Goal: Task Accomplishment & Management: Use online tool/utility

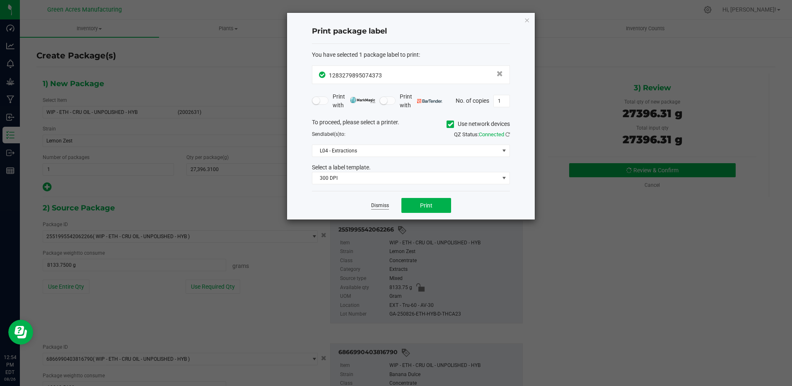
scroll to position [41, 0]
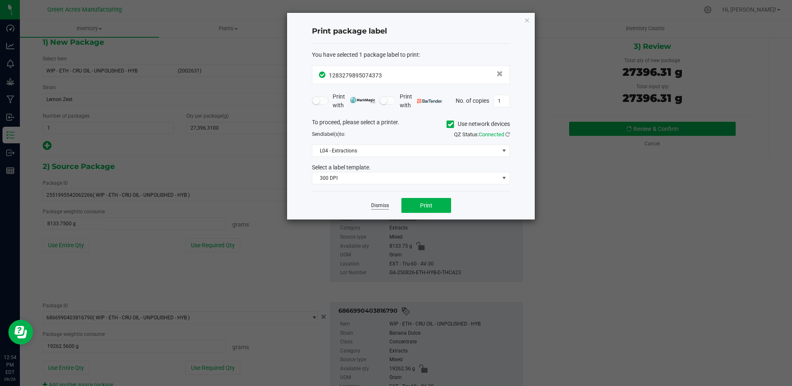
click at [377, 205] on link "Dismiss" at bounding box center [380, 205] width 18 height 7
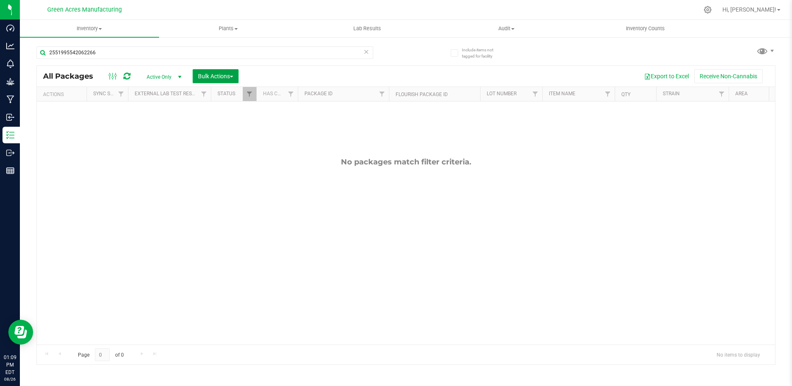
click at [231, 77] on span "Bulk Actions" at bounding box center [215, 76] width 35 height 7
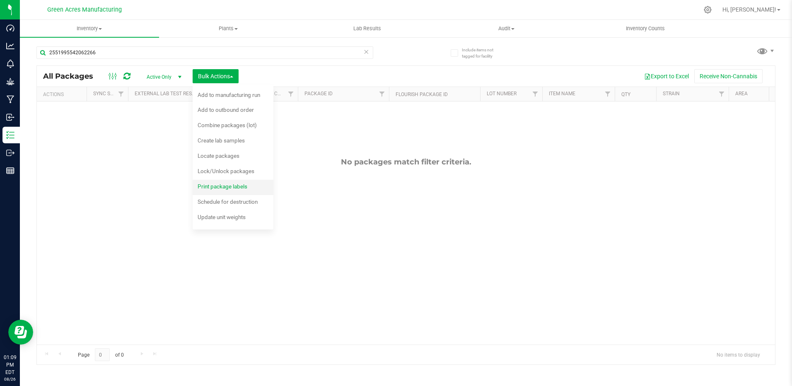
click at [237, 186] on span "Print package labels" at bounding box center [223, 186] width 50 height 7
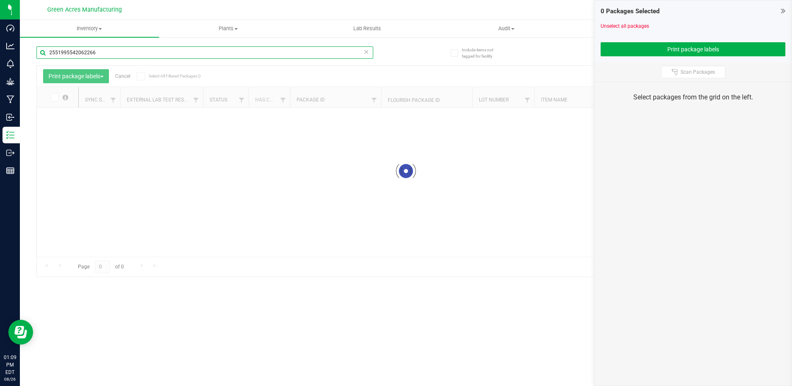
click at [168, 52] on input "2551995542062266" at bounding box center [204, 52] width 337 height 12
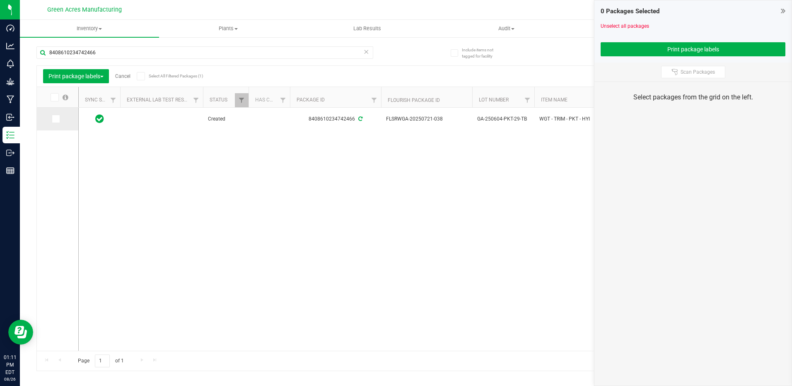
click at [58, 118] on span at bounding box center [56, 119] width 8 height 8
click at [0, 0] on input "checkbox" at bounding box center [0, 0] width 0 height 0
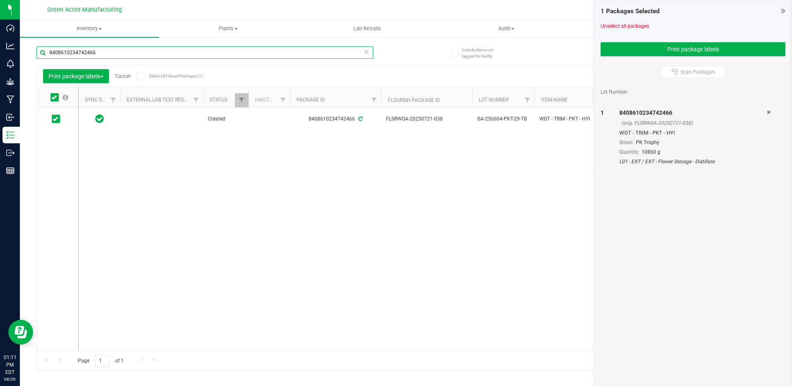
click at [113, 51] on input "8408610234742466" at bounding box center [204, 52] width 337 height 12
type input "2267499833456326"
click at [125, 78] on link "Cancel" at bounding box center [122, 76] width 15 height 6
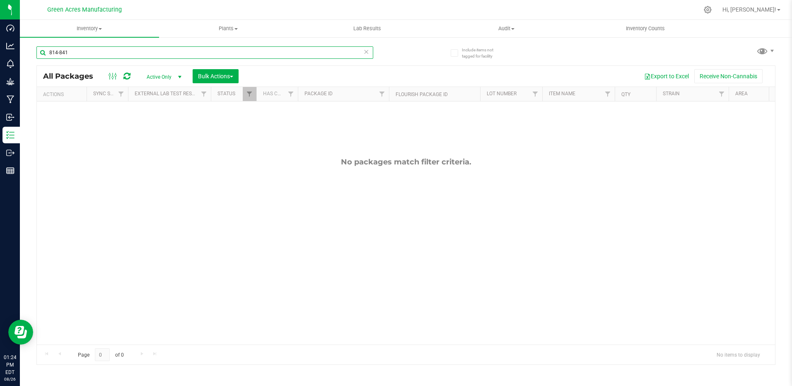
click at [100, 49] on input "814-841" at bounding box center [204, 52] width 337 height 12
type input "9159099922332319"
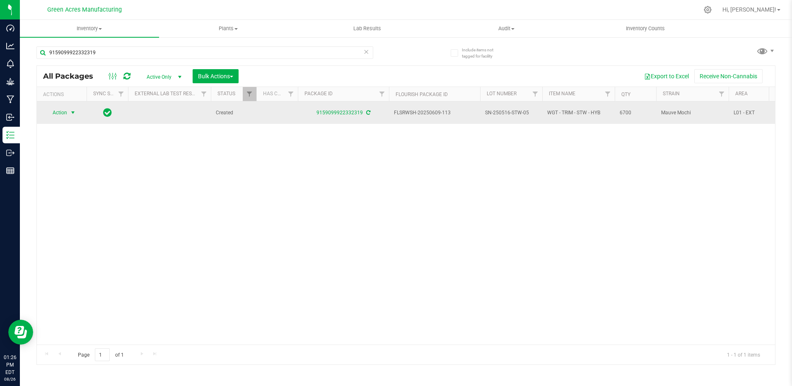
click at [69, 113] on span "select" at bounding box center [73, 113] width 10 height 12
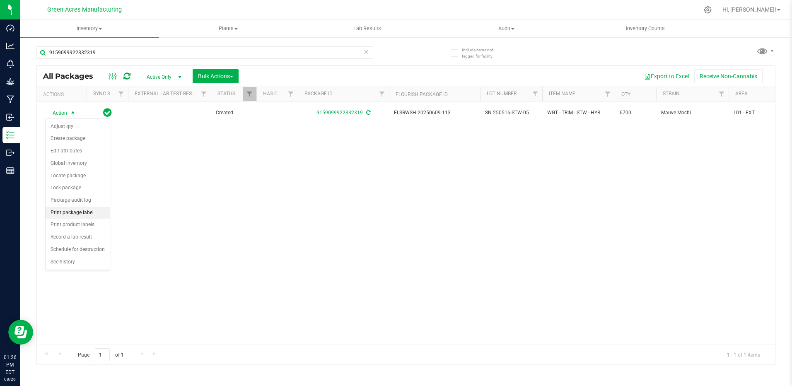
click at [75, 212] on li "Print package label" at bounding box center [78, 213] width 64 height 12
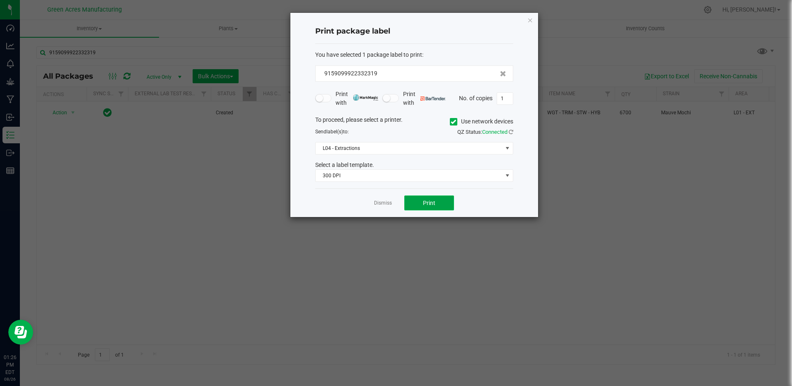
click at [428, 202] on span "Print" at bounding box center [429, 203] width 12 height 7
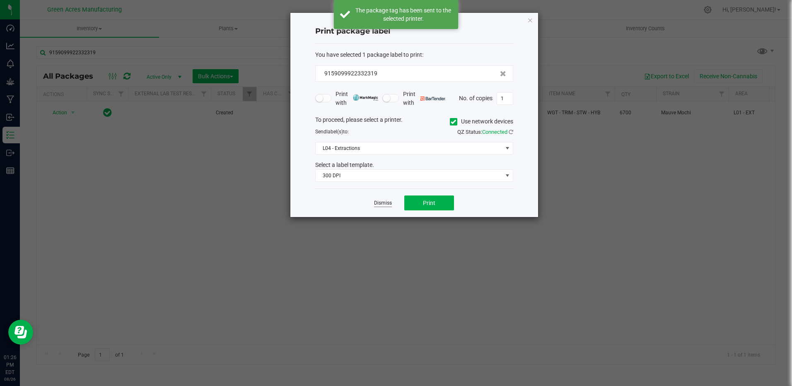
click at [384, 201] on link "Dismiss" at bounding box center [383, 203] width 18 height 7
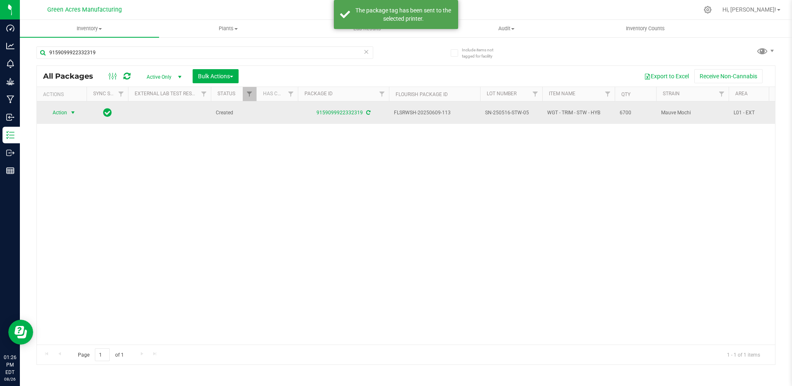
click at [513, 112] on span "SN-250516-STW-05" at bounding box center [511, 113] width 52 height 8
click at [513, 112] on input "SN-250516-STW-05" at bounding box center [509, 112] width 59 height 13
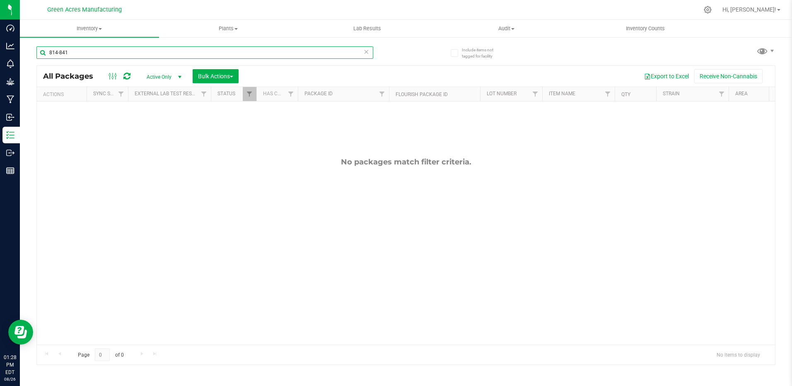
click at [72, 53] on input "814-841" at bounding box center [204, 52] width 337 height 12
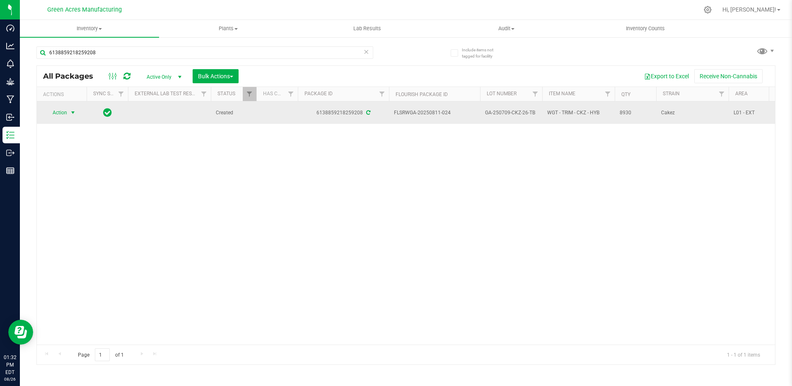
click at [69, 117] on span "select" at bounding box center [73, 113] width 10 height 12
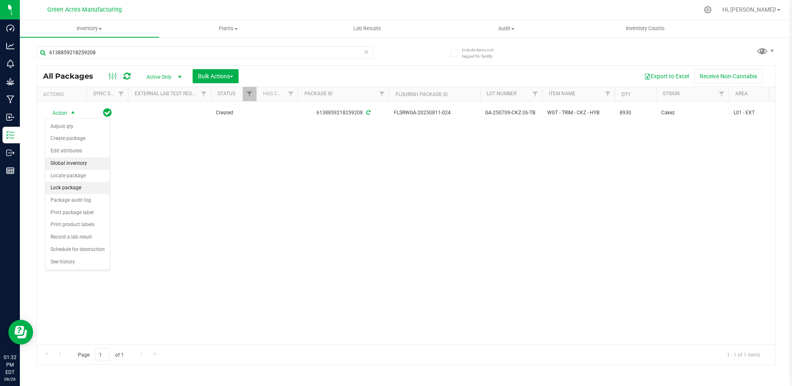
drag, startPoint x: 85, startPoint y: 170, endPoint x: 86, endPoint y: 187, distance: 17.0
drag, startPoint x: 86, startPoint y: 187, endPoint x: 69, endPoint y: 214, distance: 31.7
click at [69, 214] on li "Print package label" at bounding box center [78, 213] width 64 height 12
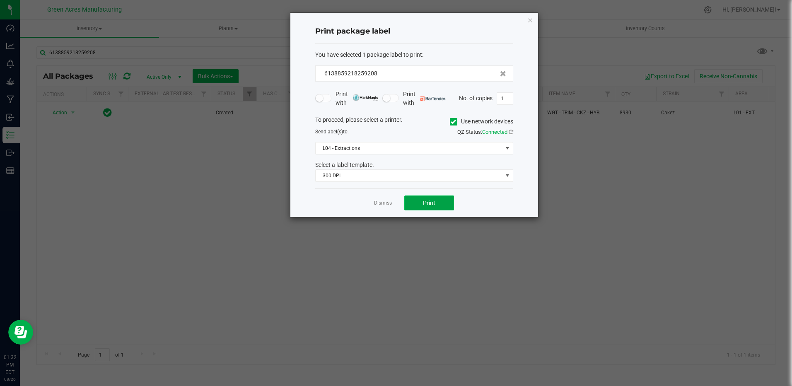
click at [415, 205] on button "Print" at bounding box center [429, 203] width 50 height 15
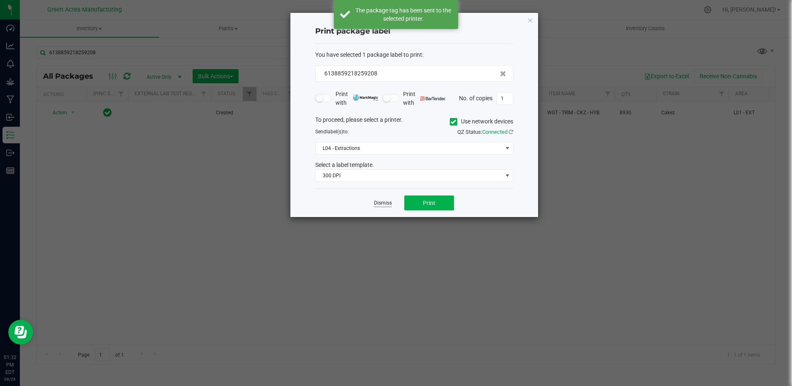
click at [378, 203] on link "Dismiss" at bounding box center [383, 203] width 18 height 7
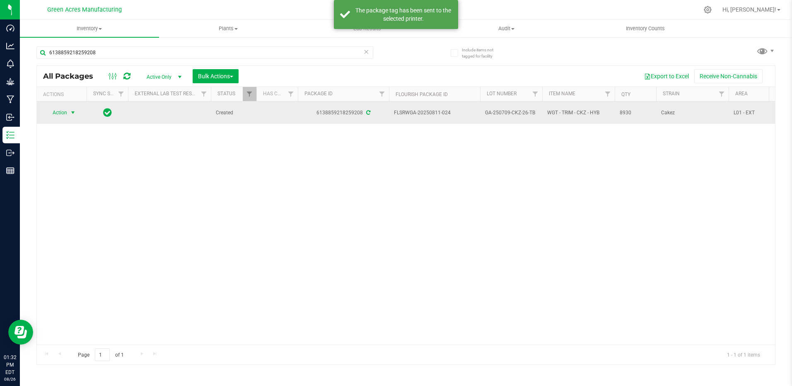
click at [524, 112] on span "GA-250709-CKZ-26-TB" at bounding box center [511, 113] width 52 height 8
click at [524, 112] on input "GA-250709-CKZ-26-TB" at bounding box center [509, 112] width 59 height 13
click at [462, 216] on div "Action Action Adjust qty Create package Edit attributes Global inventory Locate…" at bounding box center [406, 222] width 738 height 243
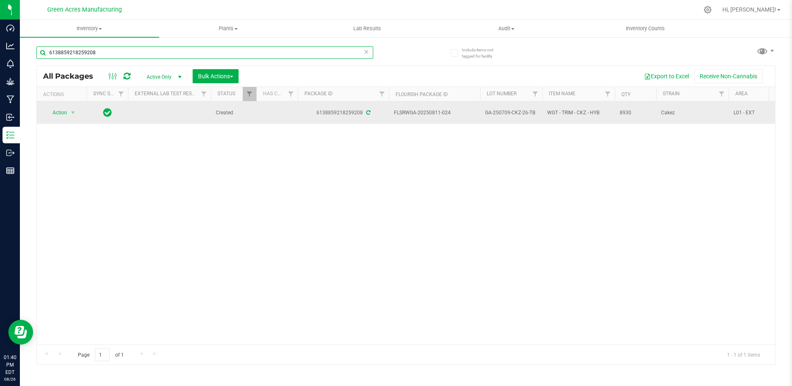
click at [122, 53] on input "6138859218259208" at bounding box center [204, 52] width 337 height 12
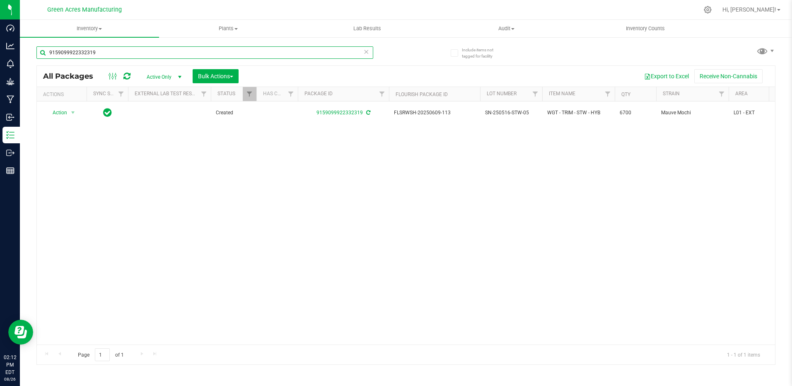
type input "9159099922332319"
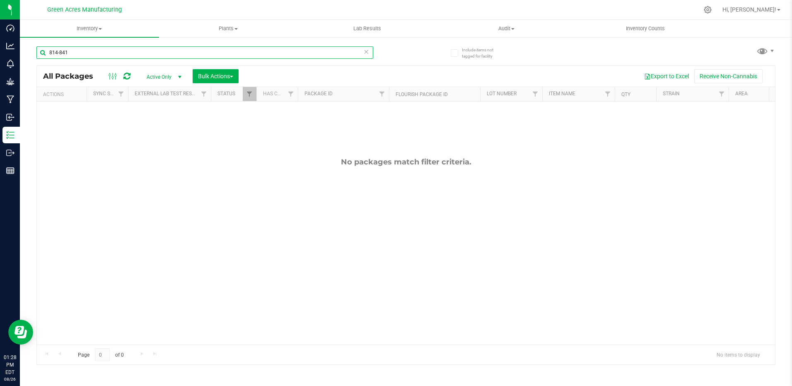
click at [172, 54] on input "814-841" at bounding box center [204, 52] width 337 height 12
type input "2867152613281139"
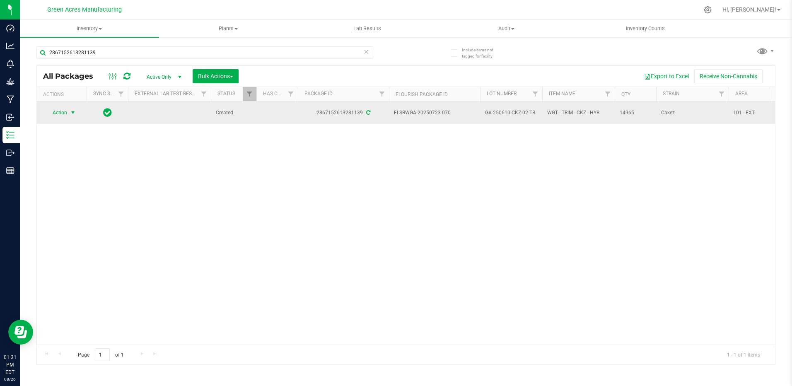
click at [71, 111] on span "select" at bounding box center [73, 112] width 7 height 7
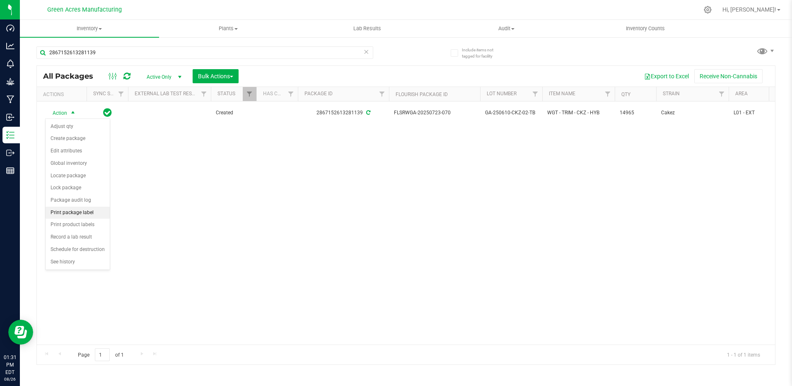
click at [79, 215] on li "Print package label" at bounding box center [78, 213] width 64 height 12
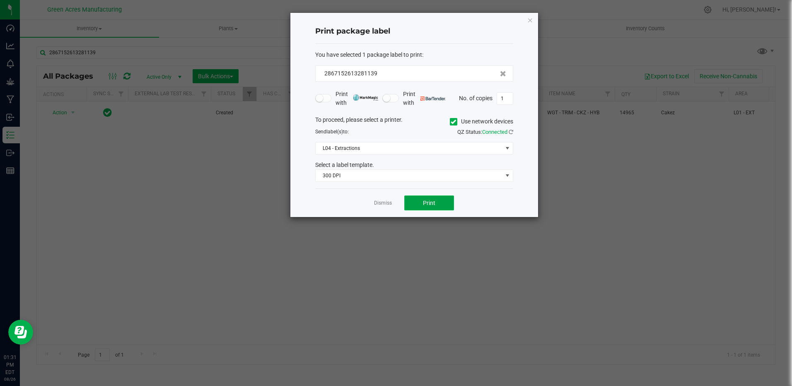
click at [442, 200] on button "Print" at bounding box center [429, 203] width 50 height 15
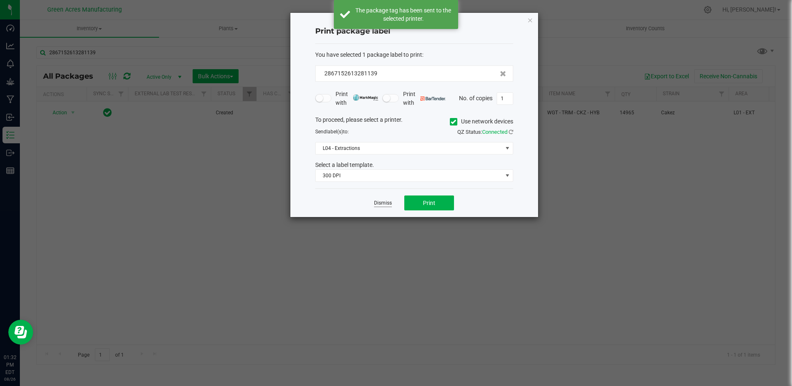
click at [381, 203] on link "Dismiss" at bounding box center [383, 203] width 18 height 7
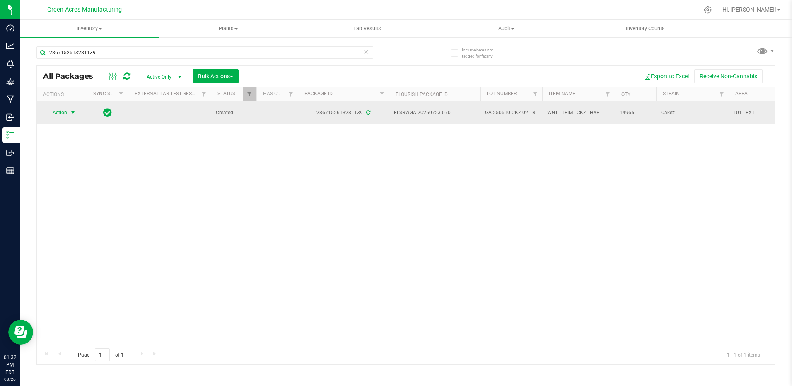
click at [519, 113] on span "GA-250610-CKZ-02-TB" at bounding box center [511, 113] width 52 height 8
click at [519, 113] on input "GA-250610-CKZ-02-TB" at bounding box center [509, 112] width 59 height 13
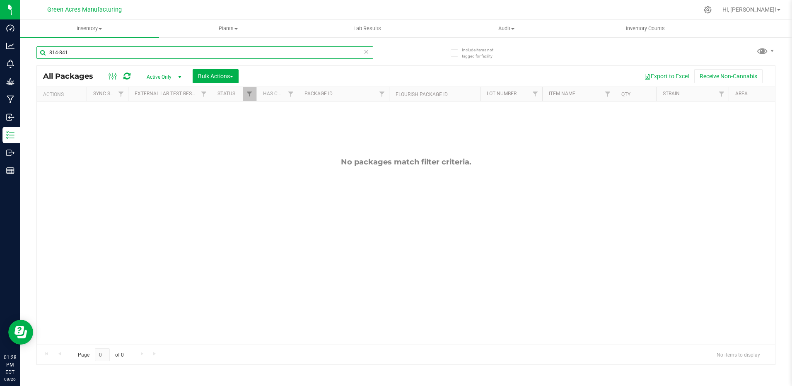
click at [162, 49] on input "814-841" at bounding box center [204, 52] width 337 height 12
type input "7190710935278524"
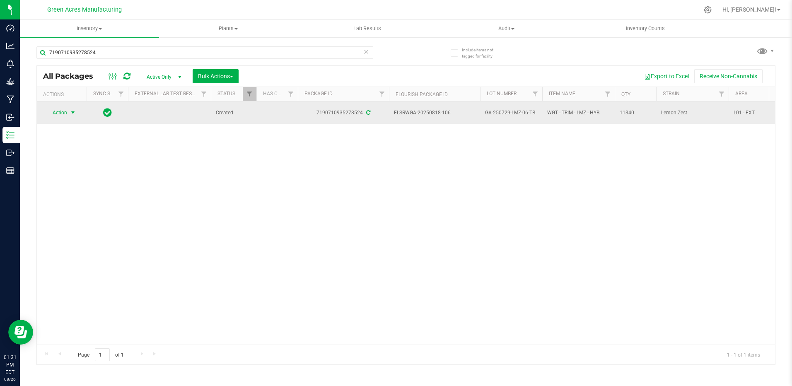
click at [67, 110] on span "Action" at bounding box center [56, 113] width 22 height 12
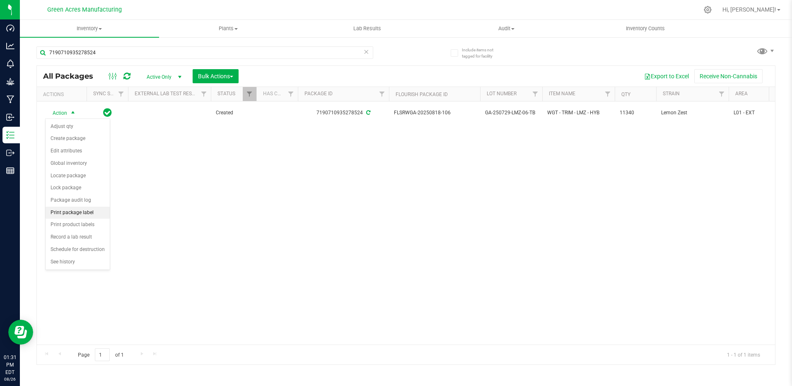
click at [57, 210] on li "Print package label" at bounding box center [78, 213] width 64 height 12
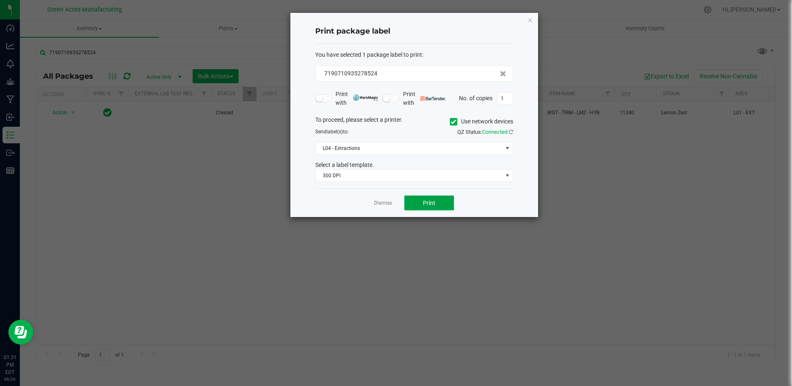
click at [438, 203] on button "Print" at bounding box center [429, 203] width 50 height 15
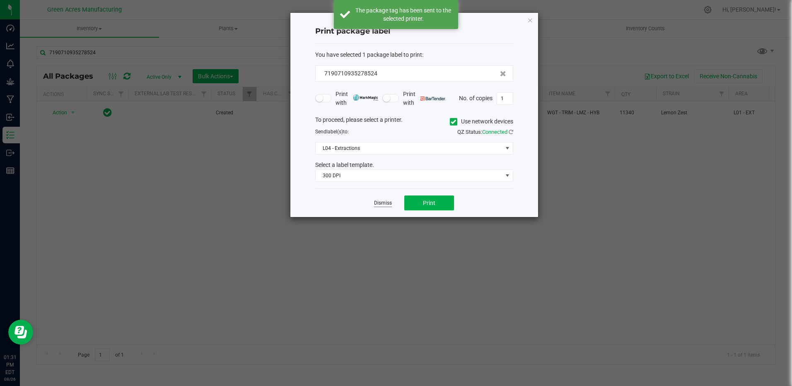
click at [384, 203] on link "Dismiss" at bounding box center [383, 203] width 18 height 7
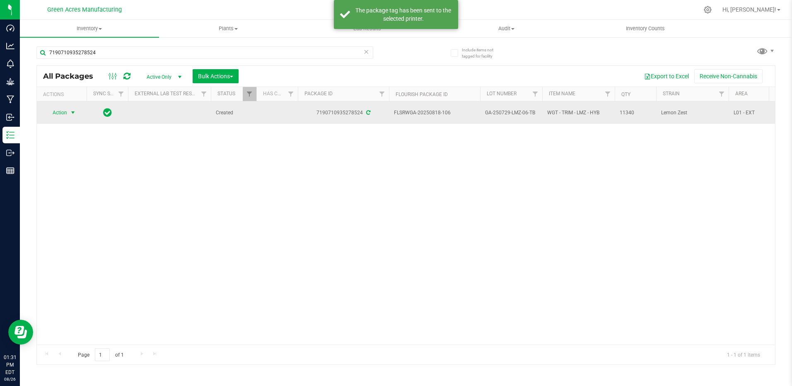
click at [517, 112] on span "GA-250729-LMZ-06-TB" at bounding box center [511, 113] width 52 height 8
click at [517, 112] on input "GA-250729-LMZ-06-TB" at bounding box center [509, 112] width 59 height 13
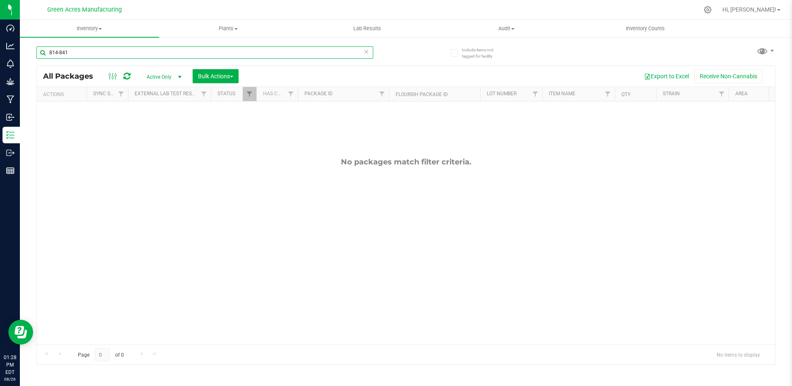
click at [160, 48] on input "814-841" at bounding box center [204, 52] width 337 height 12
type input "6277377052578166"
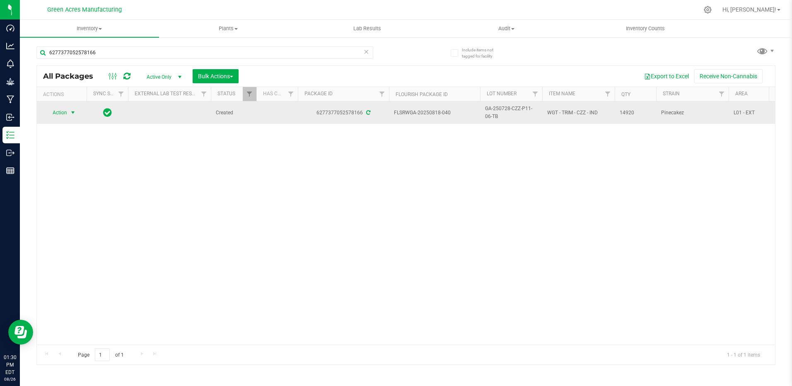
click at [63, 112] on span "Action" at bounding box center [56, 113] width 22 height 12
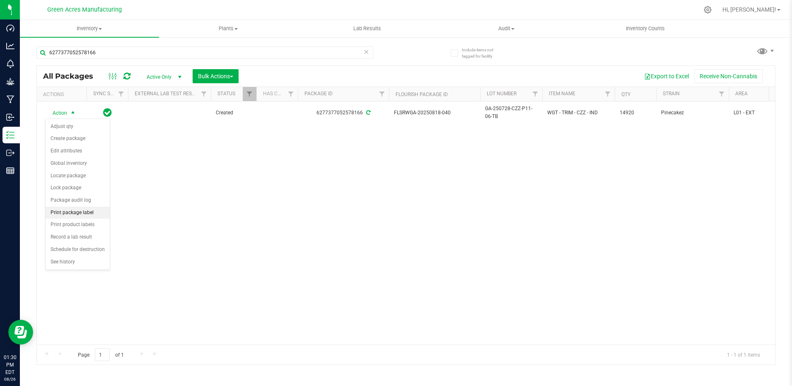
click at [72, 213] on li "Print package label" at bounding box center [78, 213] width 64 height 12
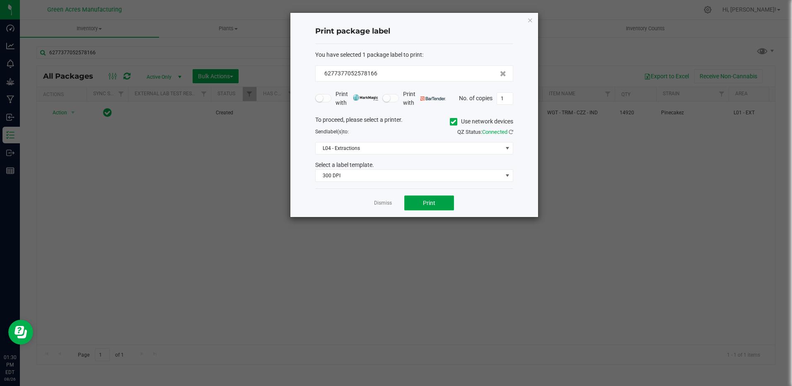
click at [422, 203] on button "Print" at bounding box center [429, 203] width 50 height 15
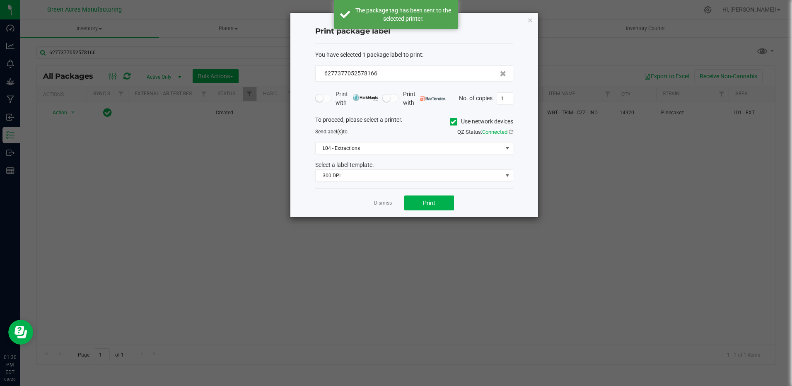
click at [380, 205] on link "Dismiss" at bounding box center [383, 203] width 18 height 7
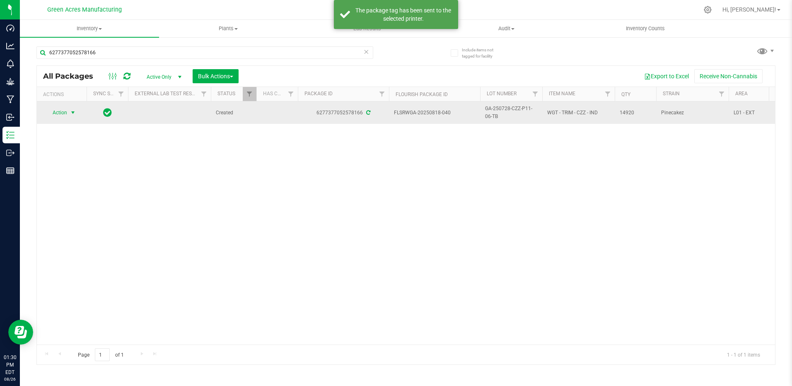
click at [500, 109] on span "GA-250728-CZZ-P11-06-TB" at bounding box center [511, 113] width 52 height 16
click at [500, 109] on input "GA-250728-CZZ-P11-06-TB" at bounding box center [509, 112] width 59 height 13
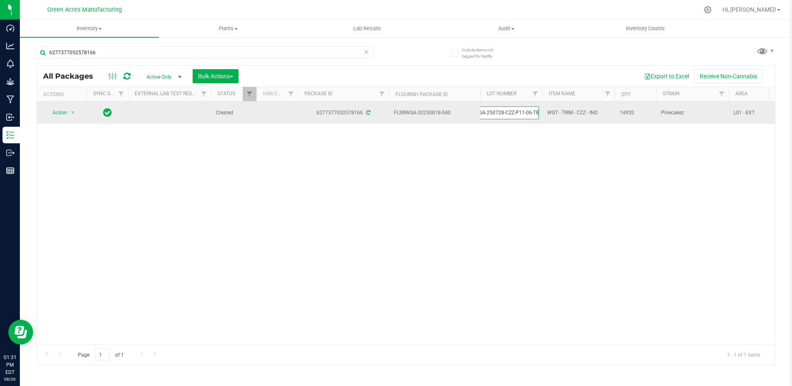
scroll to position [0, 0]
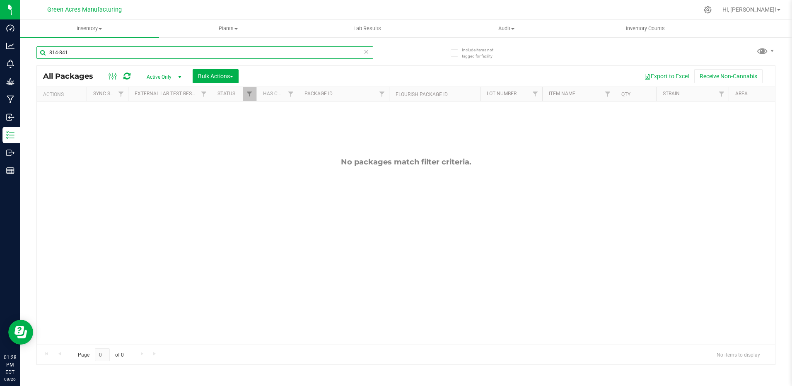
click at [97, 52] on input "814-841" at bounding box center [204, 52] width 337 height 12
type input "0793976889248909"
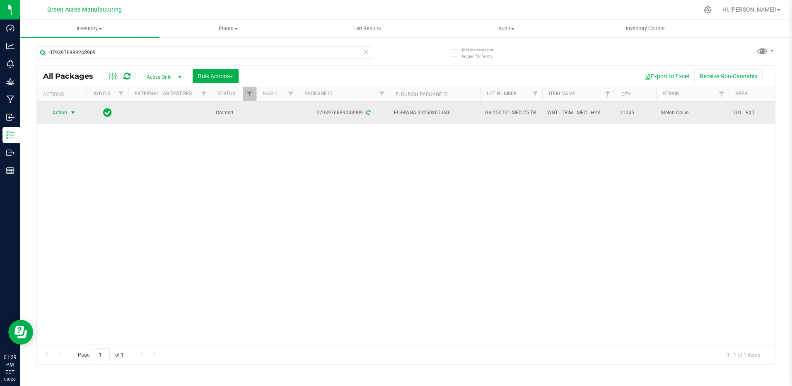
click at [72, 114] on span "select" at bounding box center [73, 112] width 7 height 7
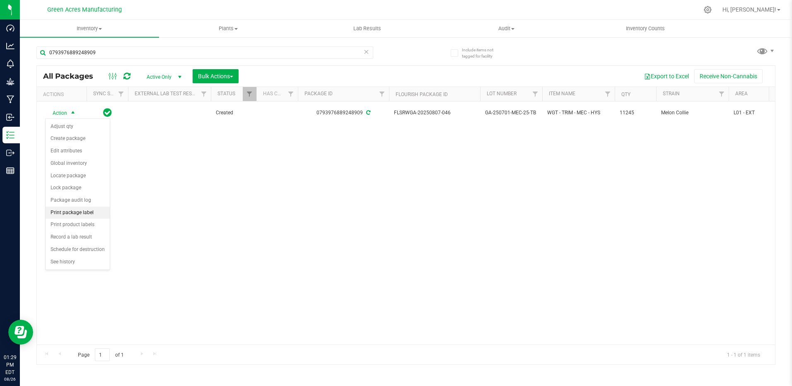
click at [78, 214] on li "Print package label" at bounding box center [78, 213] width 64 height 12
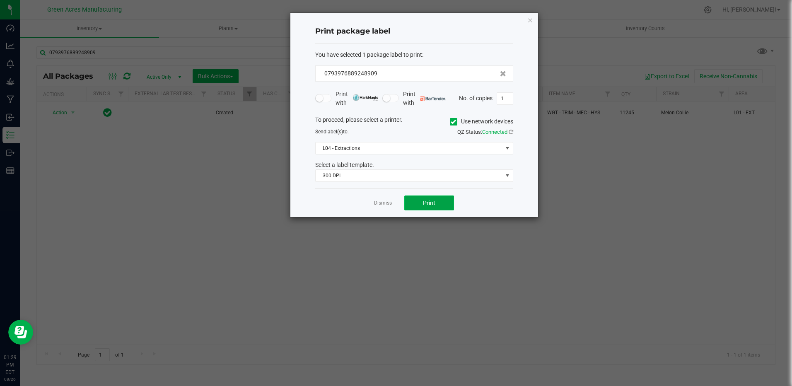
click at [440, 204] on button "Print" at bounding box center [429, 203] width 50 height 15
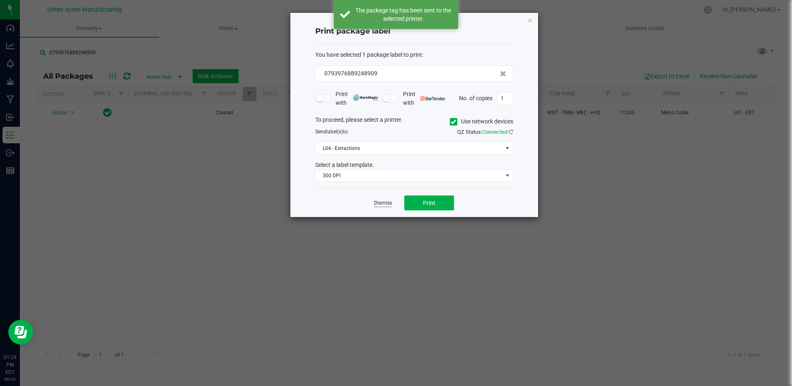
click at [380, 204] on link "Dismiss" at bounding box center [383, 203] width 18 height 7
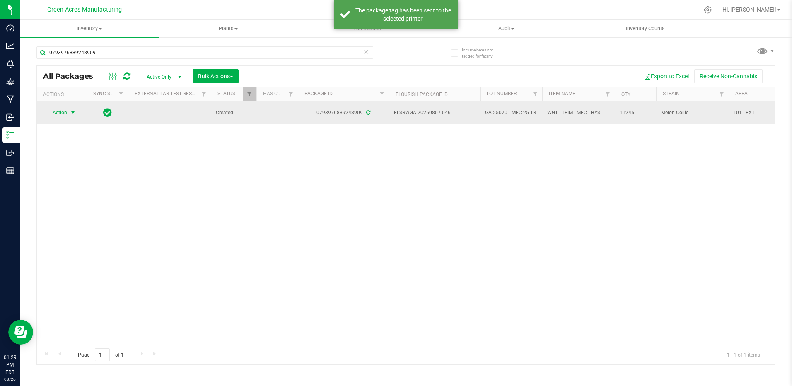
click at [507, 111] on span "GA-250701-MEC-25-TB" at bounding box center [511, 113] width 52 height 8
click at [507, 111] on input "GA-250701-MEC-25-TB" at bounding box center [509, 112] width 59 height 13
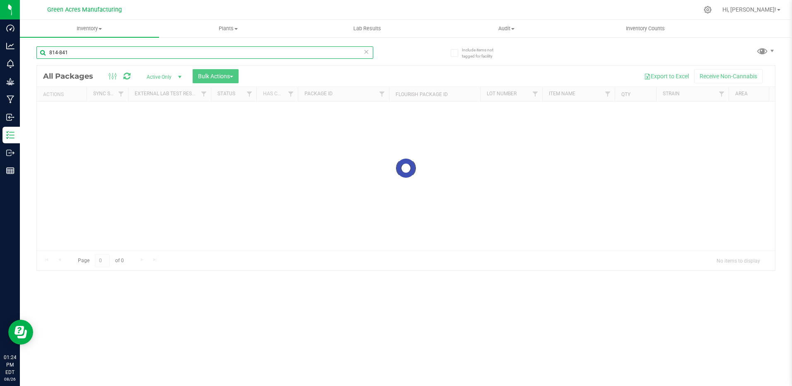
click at [89, 54] on input "814-841" at bounding box center [204, 52] width 337 height 12
type input "2267499833456326"
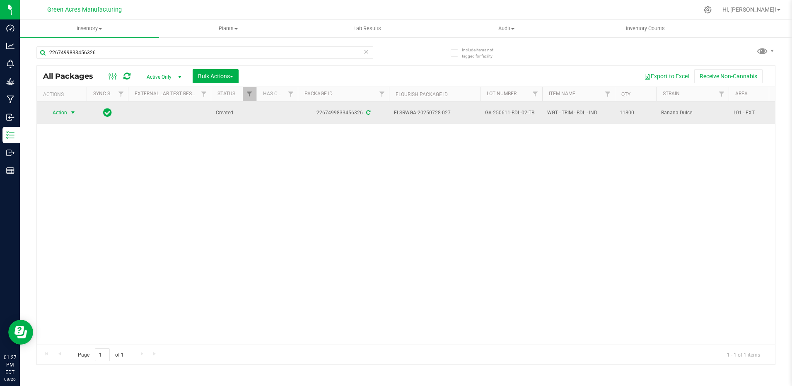
click at [68, 111] on span "select" at bounding box center [73, 113] width 10 height 12
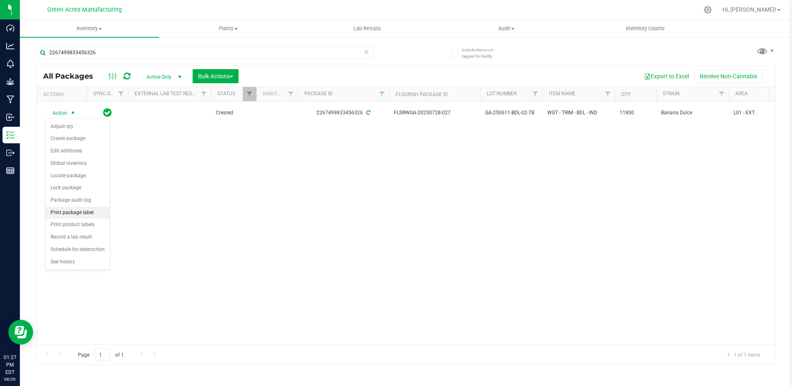
click at [56, 217] on li "Print package label" at bounding box center [78, 213] width 64 height 12
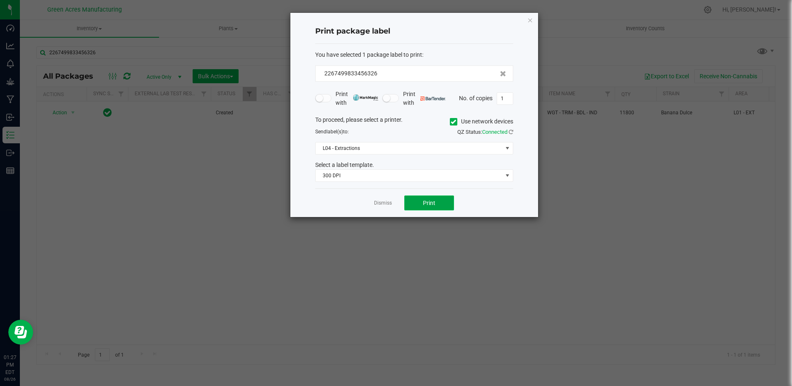
click at [417, 201] on button "Print" at bounding box center [429, 203] width 50 height 15
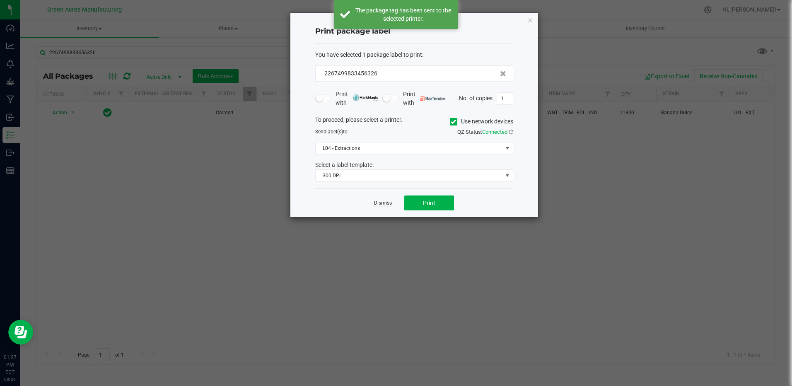
click at [380, 202] on link "Dismiss" at bounding box center [383, 203] width 18 height 7
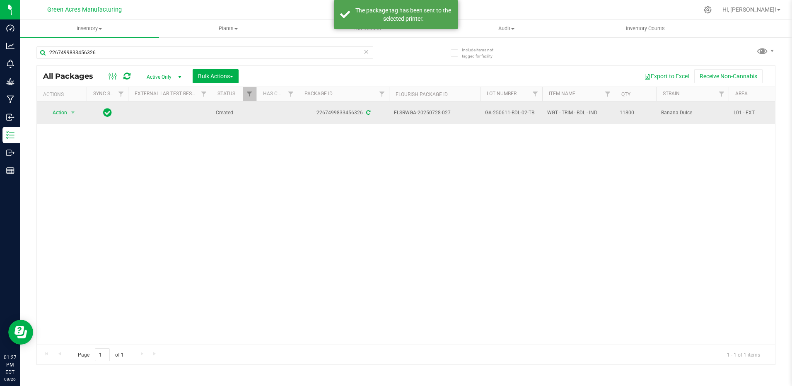
click at [511, 113] on span "GA-250611-BDL-02-TB" at bounding box center [511, 113] width 52 height 8
click at [511, 113] on input "GA-250611-BDL-02-TB" at bounding box center [509, 112] width 59 height 13
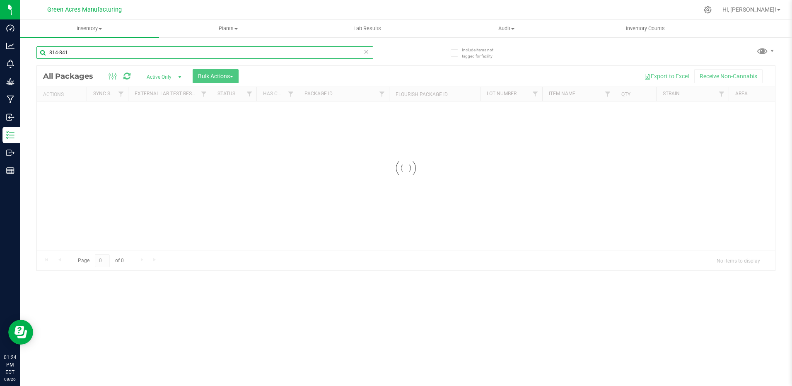
click at [178, 52] on input "814-841" at bounding box center [204, 52] width 337 height 12
click at [139, 52] on input "814-841" at bounding box center [204, 52] width 337 height 12
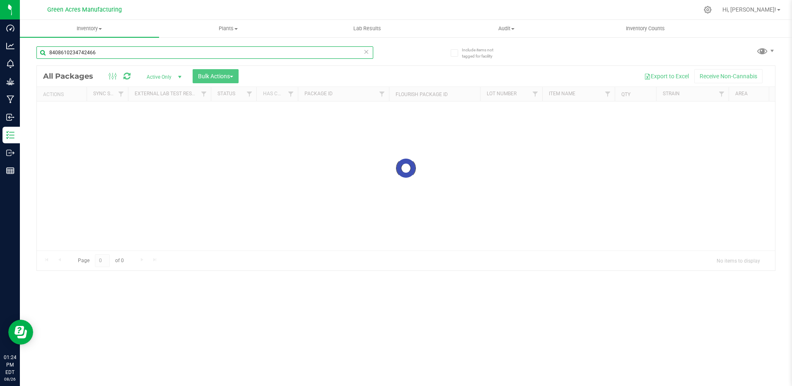
type input "8408610234742466"
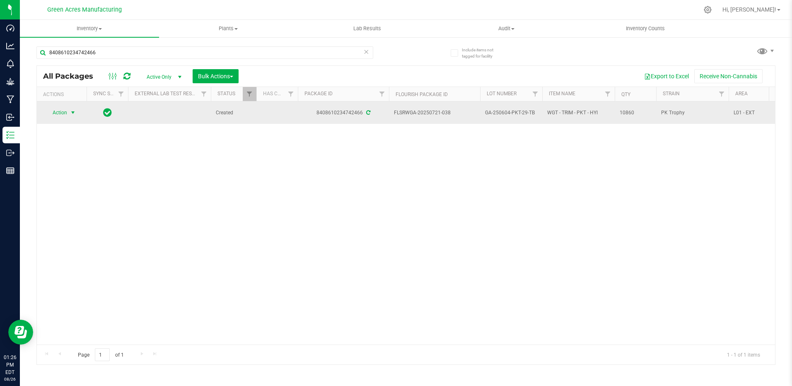
click at [76, 108] on span "select" at bounding box center [73, 113] width 10 height 12
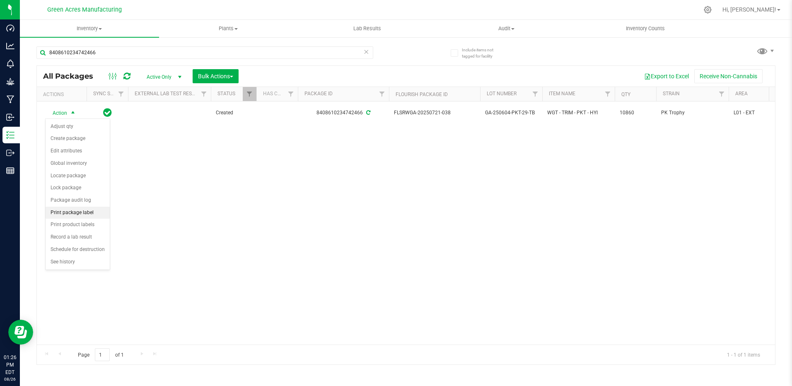
click at [73, 212] on li "Print package label" at bounding box center [78, 213] width 64 height 12
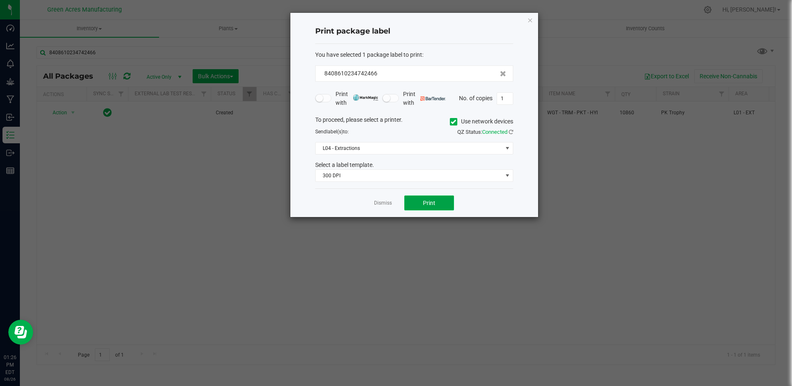
click at [432, 201] on span "Print" at bounding box center [429, 203] width 12 height 7
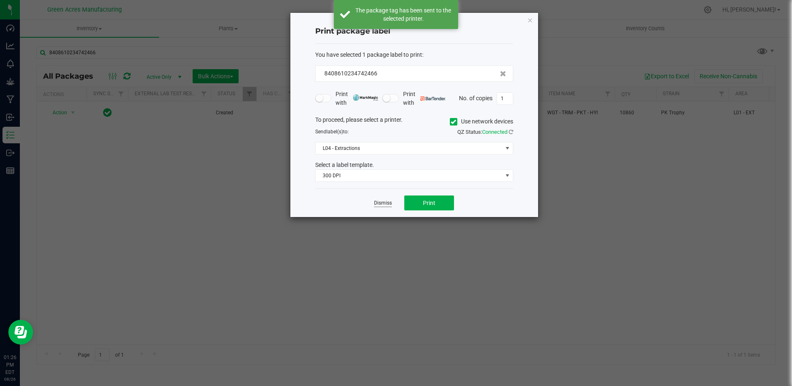
click at [382, 202] on link "Dismiss" at bounding box center [383, 203] width 18 height 7
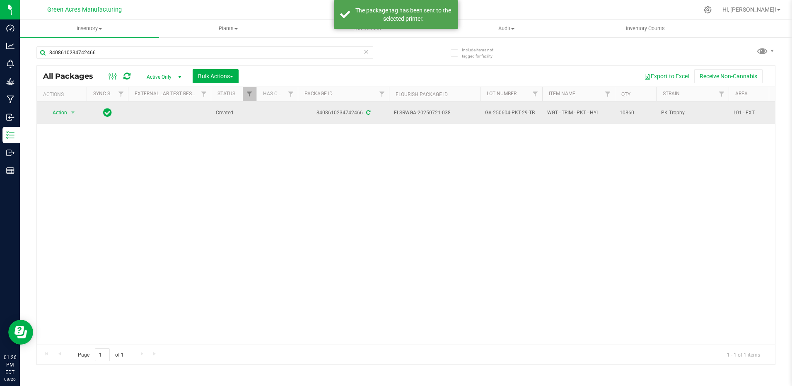
click at [510, 115] on span "GA-250604-PKT-29-TB" at bounding box center [511, 113] width 52 height 8
click at [510, 115] on input "GA-250604-PKT-29-TB" at bounding box center [509, 112] width 59 height 13
